Goal: Information Seeking & Learning: Learn about a topic

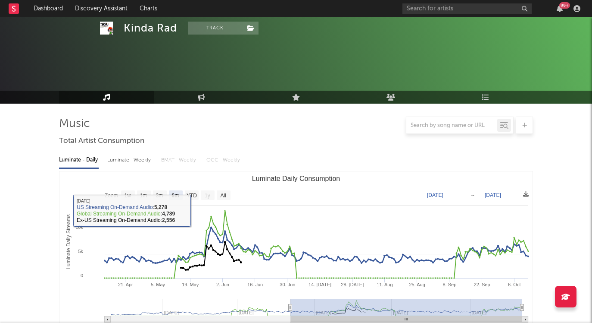
select select "6m"
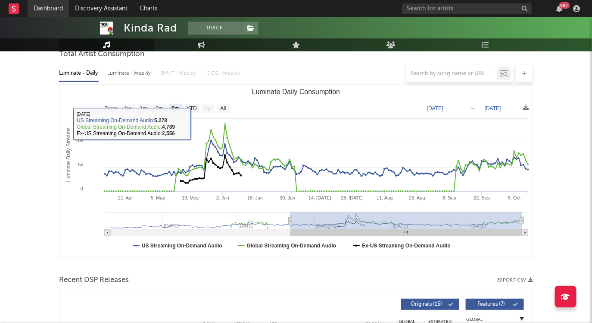
click at [57, 6] on link "Dashboard" at bounding box center [48, 8] width 41 height 17
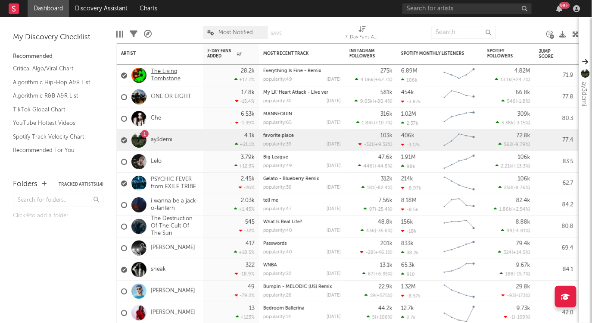
click at [167, 76] on link "The Living Tombstone" at bounding box center [175, 75] width 48 height 15
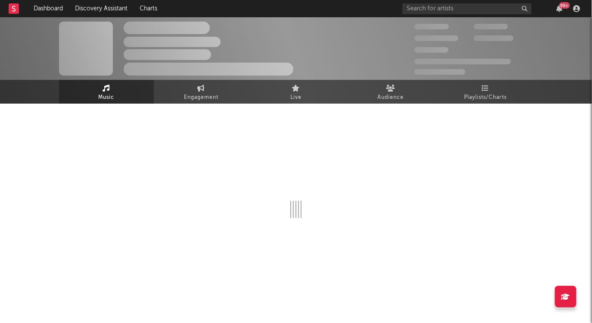
select select "6m"
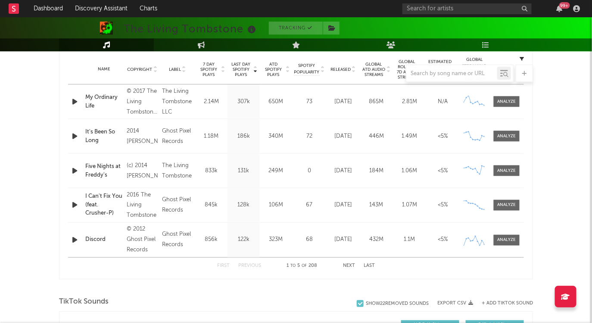
scroll to position [339, 0]
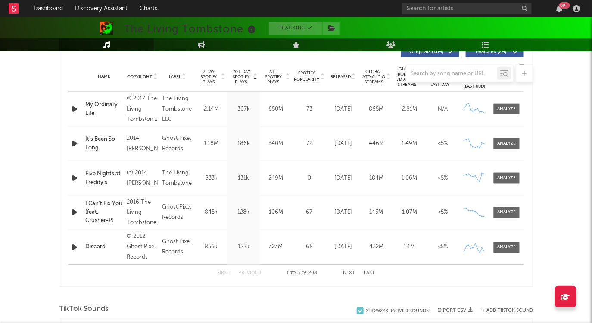
click at [502, 148] on div "Name It's Been So Long Copyright 2014 [PERSON_NAME] Label Ghost Pixel Records A…" at bounding box center [296, 143] width 456 height 34
click at [503, 144] on div at bounding box center [507, 143] width 19 height 6
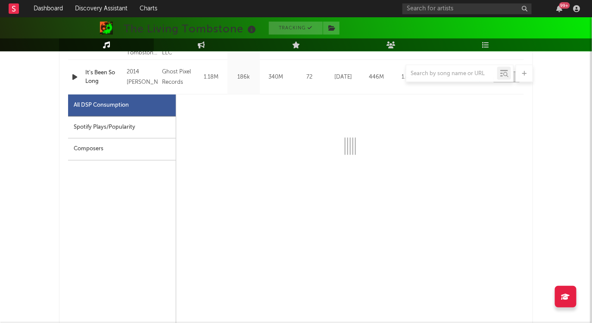
select select "6m"
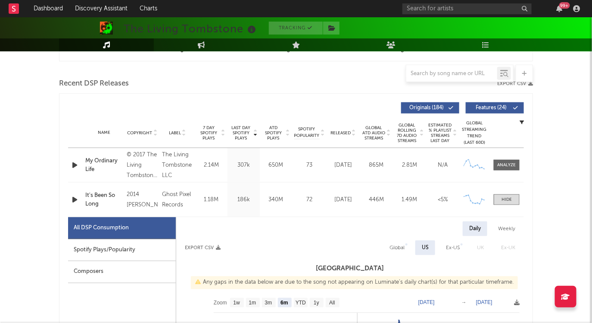
scroll to position [270, 0]
